Goal: Task Accomplishment & Management: Complete application form

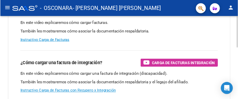
scroll to position [93, 0]
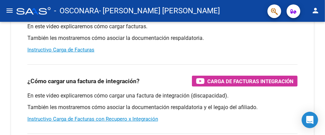
click at [11, 9] on mat-icon "menu" at bounding box center [9, 10] width 8 height 8
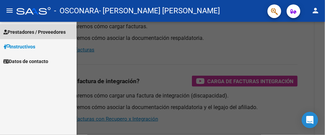
click at [59, 31] on span "Prestadores / Proveedores" at bounding box center [34, 32] width 62 height 8
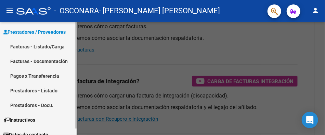
click at [43, 46] on link "Facturas - Listado/Carga" at bounding box center [38, 46] width 77 height 15
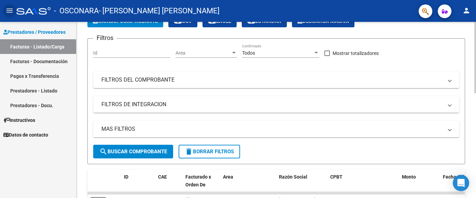
scroll to position [2, 0]
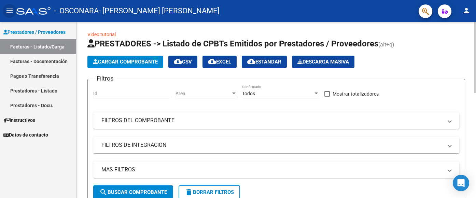
click at [114, 61] on span "Cargar Comprobante" at bounding box center [125, 62] width 65 height 6
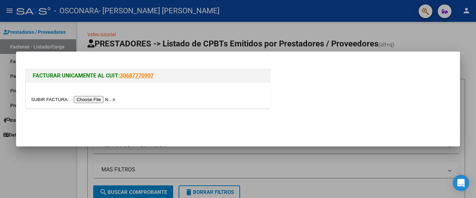
click at [118, 98] on input "file" at bounding box center [74, 99] width 86 height 7
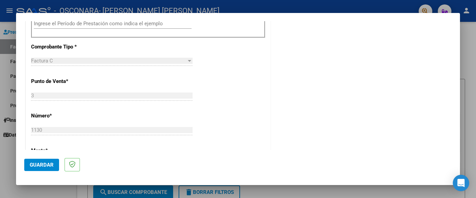
scroll to position [219, 0]
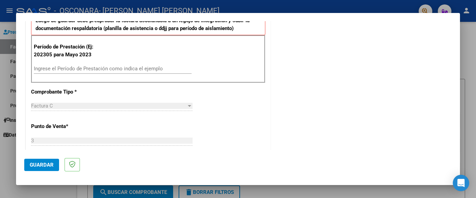
click at [131, 66] on input "Ingrese el Período de Prestación como indica el ejemplo" at bounding box center [113, 69] width 158 height 6
type input "202507"
click at [42, 135] on span "Guardar" at bounding box center [42, 165] width 24 height 6
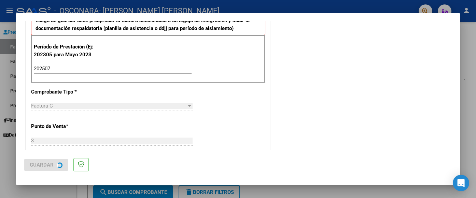
scroll to position [0, 0]
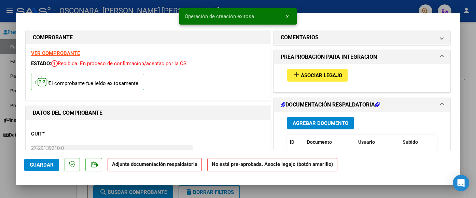
click at [324, 124] on span "Agregar Documento" at bounding box center [321, 123] width 56 height 6
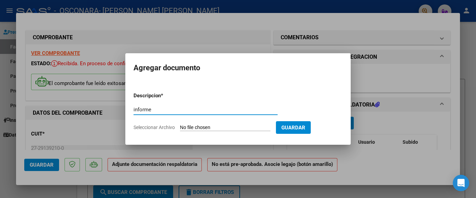
type input "informe"
click at [220, 124] on app-file-uploader "Seleccionar Archivo" at bounding box center [205, 127] width 142 height 6
click at [224, 125] on input "Seleccionar Archivo" at bounding box center [225, 128] width 91 height 6
type input "C:\fakepath\informe [PERSON_NAME].pdf"
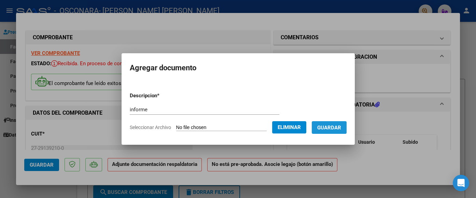
click at [324, 127] on span "Guardar" at bounding box center [329, 128] width 24 height 6
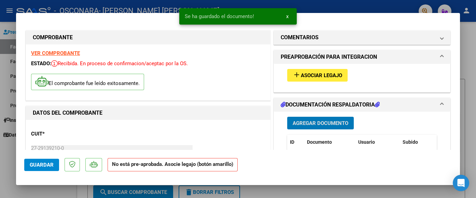
click at [324, 122] on span "Agregar Documento" at bounding box center [321, 123] width 56 height 6
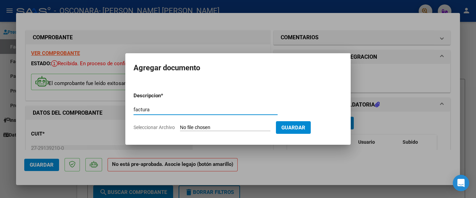
type input "factura"
click at [236, 125] on input "Seleccionar Archivo" at bounding box center [225, 128] width 91 height 6
type input "C:\fakepath\factura [PERSON_NAME].pdf"
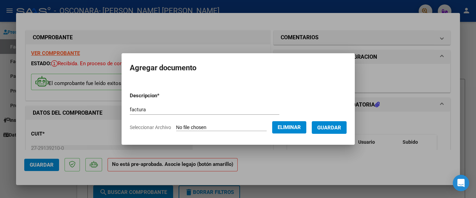
click at [324, 128] on span "Guardar" at bounding box center [329, 128] width 24 height 6
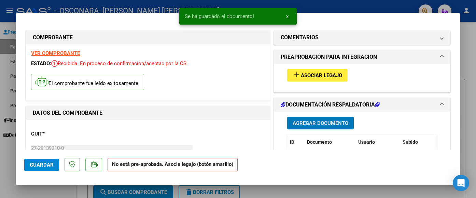
click at [324, 123] on span "Agregar Documento" at bounding box center [321, 123] width 56 height 6
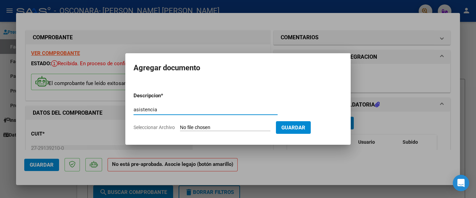
type input "asistencia"
click at [246, 126] on input "Seleccionar Archivo" at bounding box center [225, 128] width 91 height 6
type input "C:\fakepath\asist [PERSON_NAME].pdf"
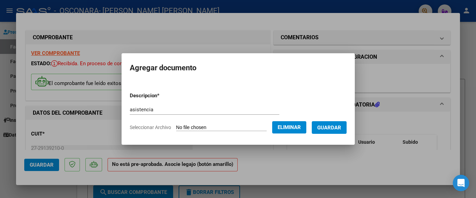
click at [324, 125] on span "Guardar" at bounding box center [329, 128] width 24 height 6
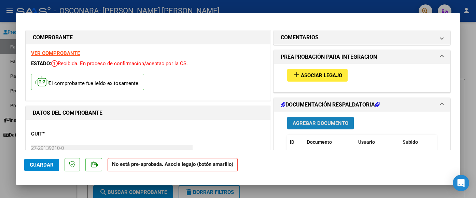
click at [311, 120] on span "Agregar Documento" at bounding box center [321, 123] width 56 height 6
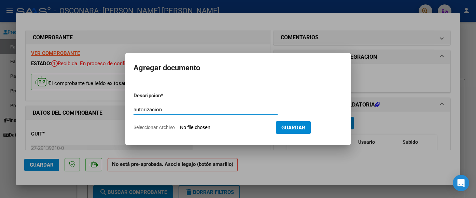
type input "autorizacion"
click at [209, 127] on input "Seleccionar Archivo" at bounding box center [225, 128] width 91 height 6
type input "C:\fakepath\autorizacion gian 2025.pdf"
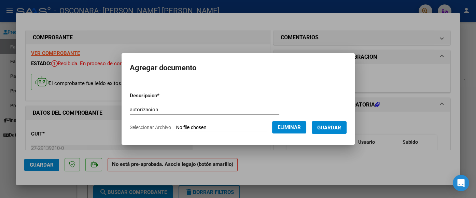
click at [324, 126] on span "Guardar" at bounding box center [329, 128] width 24 height 6
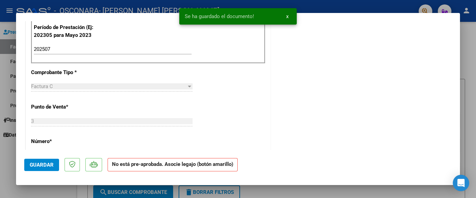
scroll to position [273, 0]
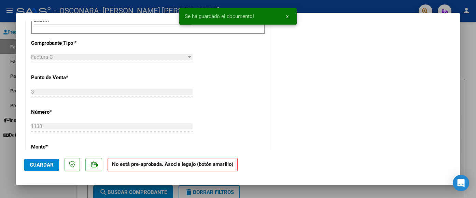
click at [39, 135] on button "Guardar" at bounding box center [41, 165] width 35 height 12
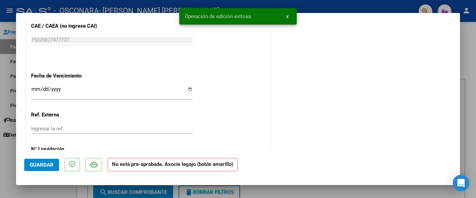
scroll to position [498, 0]
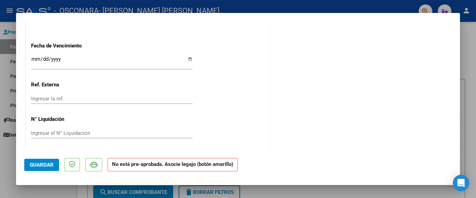
click at [40, 135] on span "Guardar" at bounding box center [42, 165] width 24 height 6
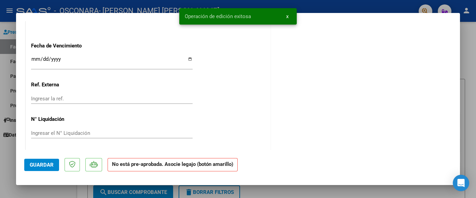
click at [288, 16] on span "x" at bounding box center [287, 16] width 2 height 6
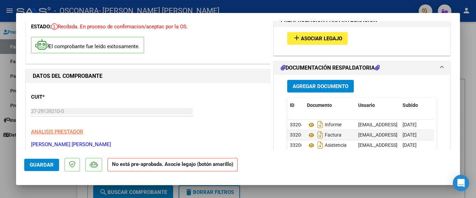
scroll to position [0, 0]
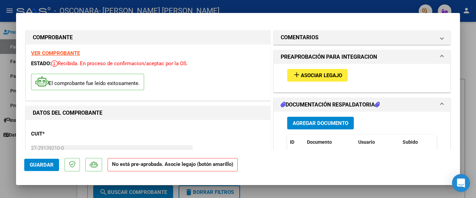
click at [324, 135] on icon "Open Intercom Messenger" at bounding box center [461, 183] width 8 height 9
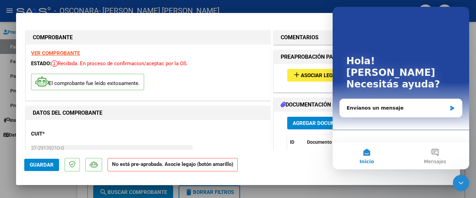
click at [324, 135] on div at bounding box center [238, 99] width 476 height 198
type input "$ 0,00"
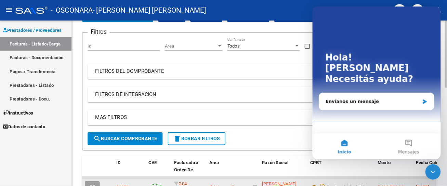
scroll to position [93, 0]
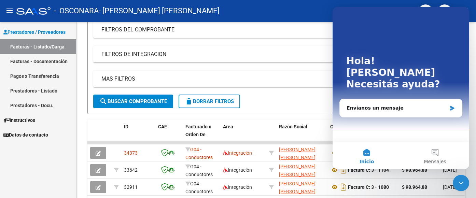
click at [324, 122] on div "Hola! [PERSON_NAME] ayuda?" at bounding box center [401, 74] width 123 height 135
click at [297, 100] on form "Filtros Id Area Area Todos Confirmado Mostrar totalizadores FILTROS DEL COMPROB…" at bounding box center [276, 51] width 378 height 126
click at [324, 27] on div "Intercom Messenger" at bounding box center [400, 25] width 109 height 14
drag, startPoint x: 111, startPoint y: 20, endPoint x: 239, endPoint y: 71, distance: 137.4
click at [239, 71] on mat-expansion-panel-header "MAS FILTROS" at bounding box center [276, 79] width 366 height 16
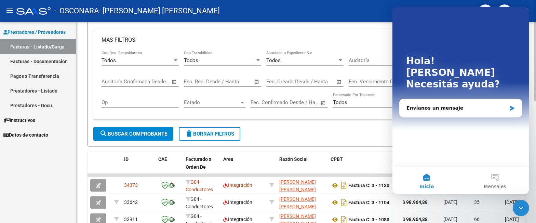
scroll to position [205, 0]
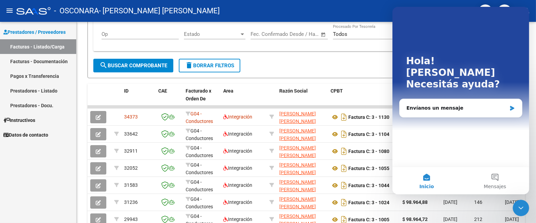
click at [324, 135] on div "Hola! [PERSON_NAME] ayuda? Envíanos un mensaje" at bounding box center [460, 87] width 137 height 160
click at [324, 135] on button "Inicio" at bounding box center [426, 180] width 68 height 27
click at [324, 99] on div "Envíanos un mensaje" at bounding box center [460, 108] width 122 height 18
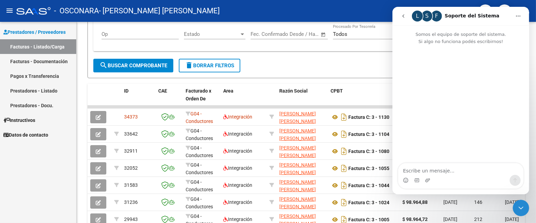
click at [324, 17] on icon "go back" at bounding box center [402, 15] width 5 height 5
click at [324, 17] on main "L S F Soporte del Sistema Somos el equipo de soporte del sistema. Si algo no fu…" at bounding box center [460, 101] width 137 height 188
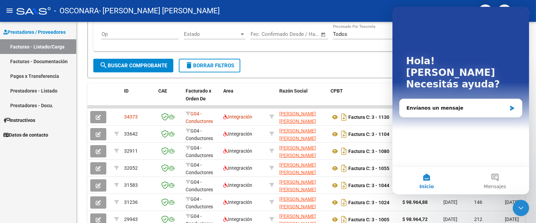
click at [324, 21] on div "Hola! [PERSON_NAME] ayuda?" at bounding box center [460, 74] width 123 height 135
click at [324, 21] on div "Intercom Messenger" at bounding box center [460, 25] width 109 height 14
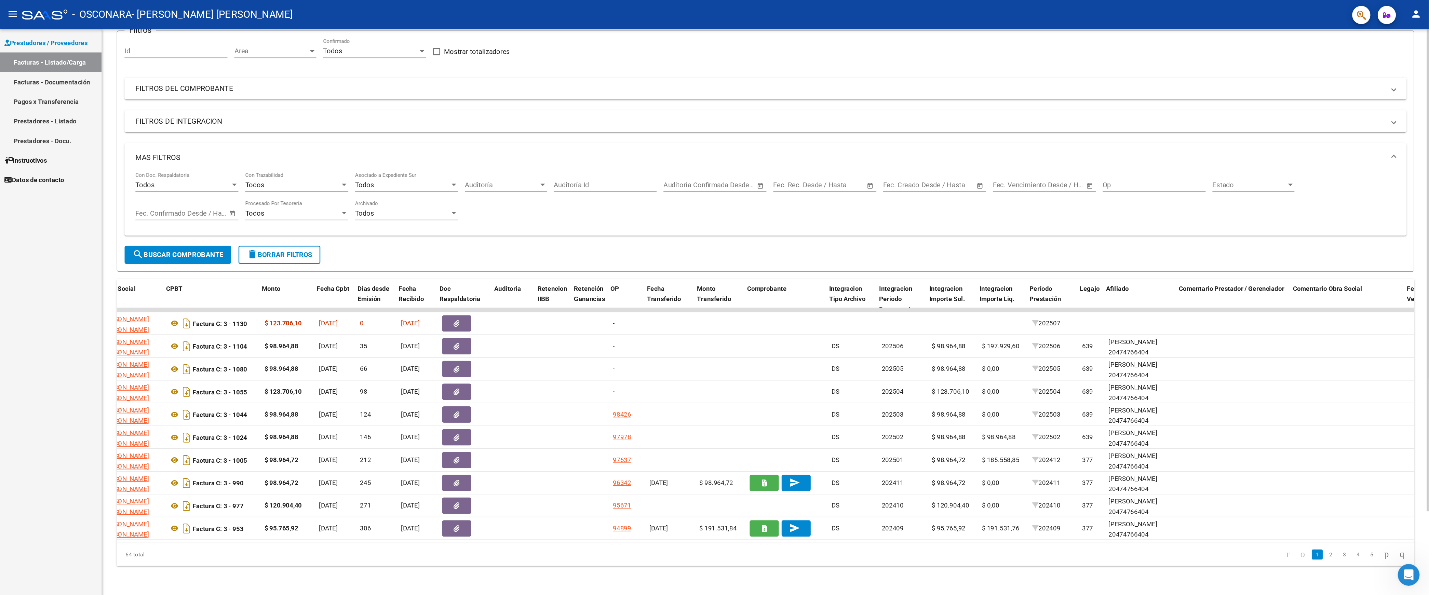
scroll to position [0, 233]
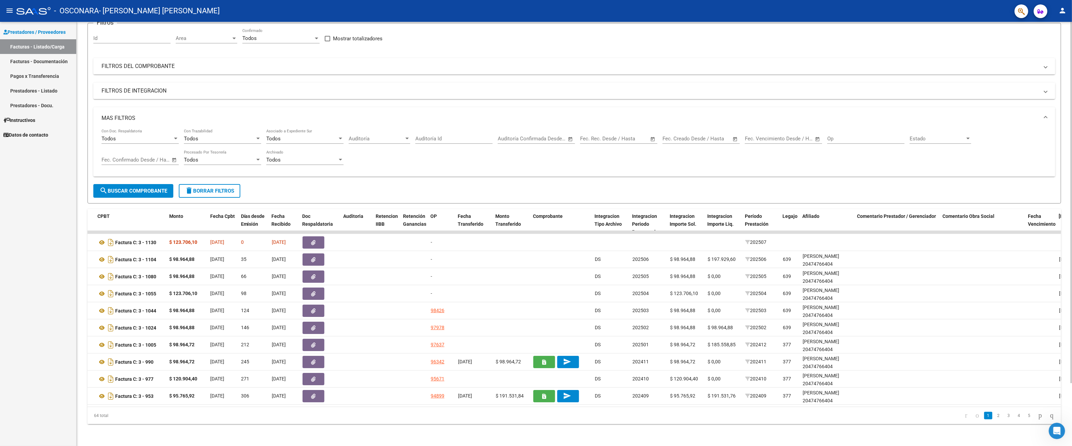
click at [324, 135] on div "64 total 1 2 3 4 5" at bounding box center [573, 415] width 973 height 17
click at [324, 135] on div "Abrir Intercom Messenger" at bounding box center [1056, 431] width 23 height 23
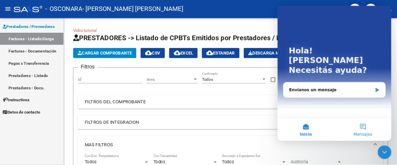
scroll to position [0, 134]
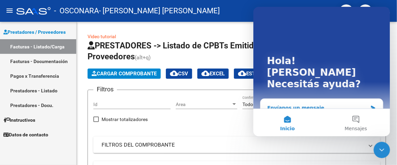
click at [312, 104] on div "Envíanos un mensaje" at bounding box center [317, 107] width 100 height 7
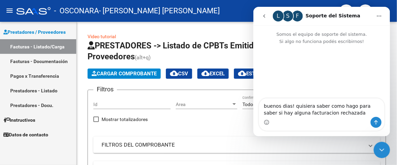
type textarea "buenos dias! quisiera saber como hago para saber si hay alguna facturacion rech…"
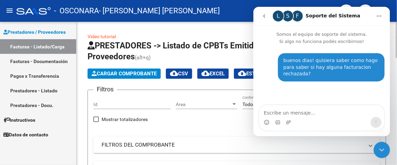
click at [309, 135] on mat-panel-title "FILTROS DEL COMPROBANTE" at bounding box center [232, 145] width 262 height 8
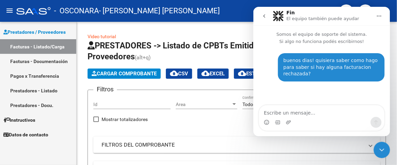
click at [262, 13] on icon "go back" at bounding box center [263, 15] width 5 height 5
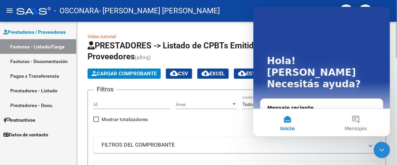
drag, startPoint x: 339, startPoint y: 144, endPoint x: 89, endPoint y: 108, distance: 252.7
click at [324, 135] on mat-panel-title "FILTROS DEL COMPROBANTE" at bounding box center [232, 145] width 262 height 8
click at [324, 44] on div "Hola! [PERSON_NAME] ayuda?" at bounding box center [321, 73] width 123 height 135
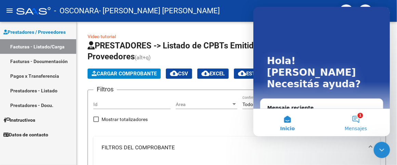
click at [324, 121] on button "1 Mensajes" at bounding box center [355, 122] width 68 height 27
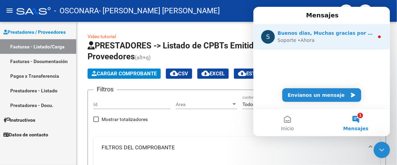
click at [324, 34] on icon "Intercom Messenger" at bounding box center [378, 36] width 5 height 5
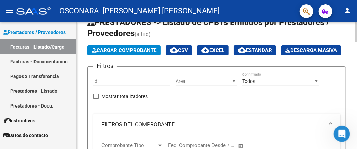
scroll to position [0, 0]
